Goal: Transaction & Acquisition: Purchase product/service

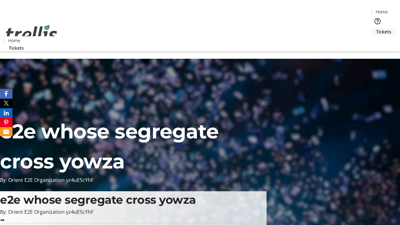
click at [376, 28] on span "Tickets" at bounding box center [383, 31] width 15 height 7
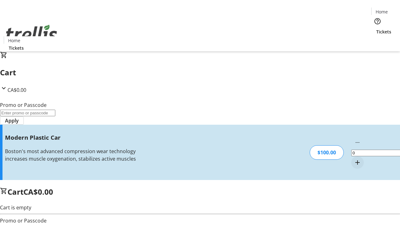
click at [353, 159] on mat-icon "Increment by one" at bounding box center [356, 162] width 7 height 7
type input "1"
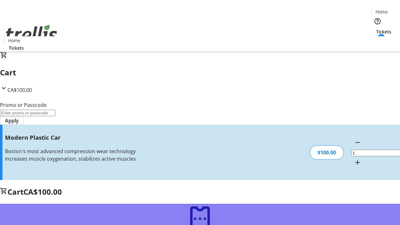
type input "FREE"
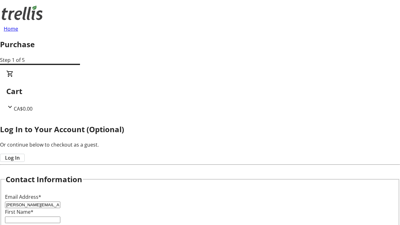
type input "[PERSON_NAME][EMAIL_ADDRESS][DOMAIN_NAME]"
type input "[PERSON_NAME]"
